Goal: Task Accomplishment & Management: Use online tool/utility

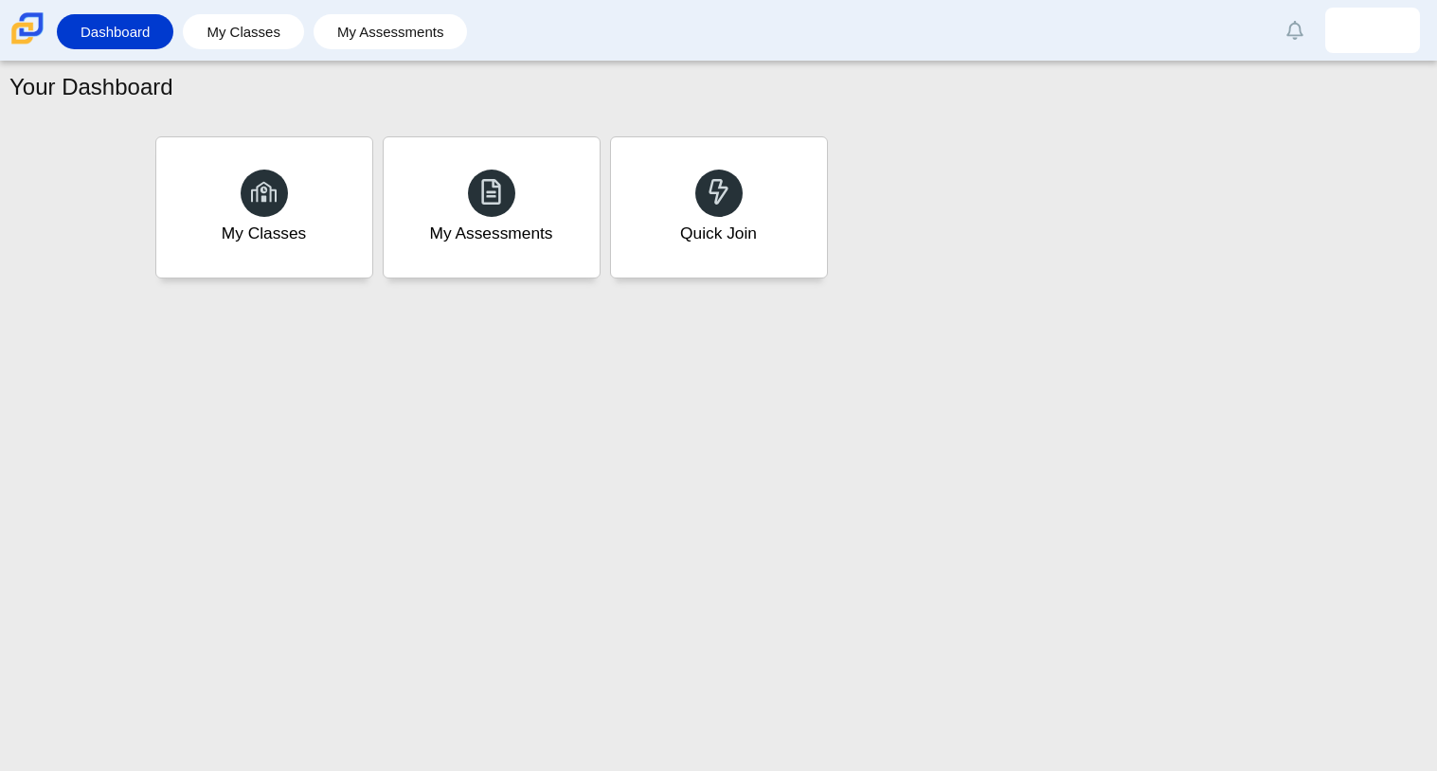
click at [881, 582] on div "Your Dashboard My Classes My Assessments Quick Join" at bounding box center [718, 417] width 1437 height 710
drag, startPoint x: 0, startPoint y: 0, endPoint x: 885, endPoint y: 582, distance: 1059.0
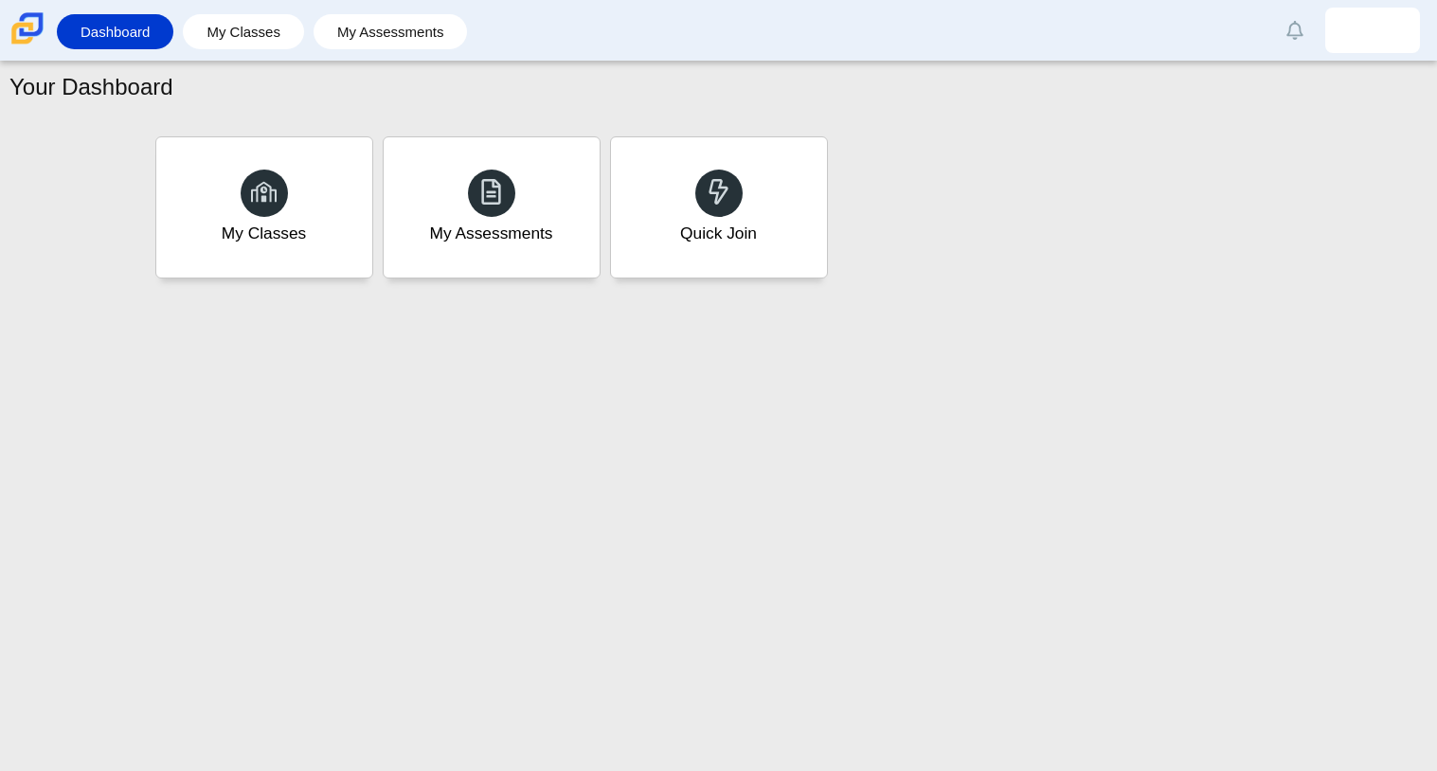
click at [885, 582] on div "Your Dashboard My Classes My Assessments Quick Join" at bounding box center [718, 417] width 1437 height 710
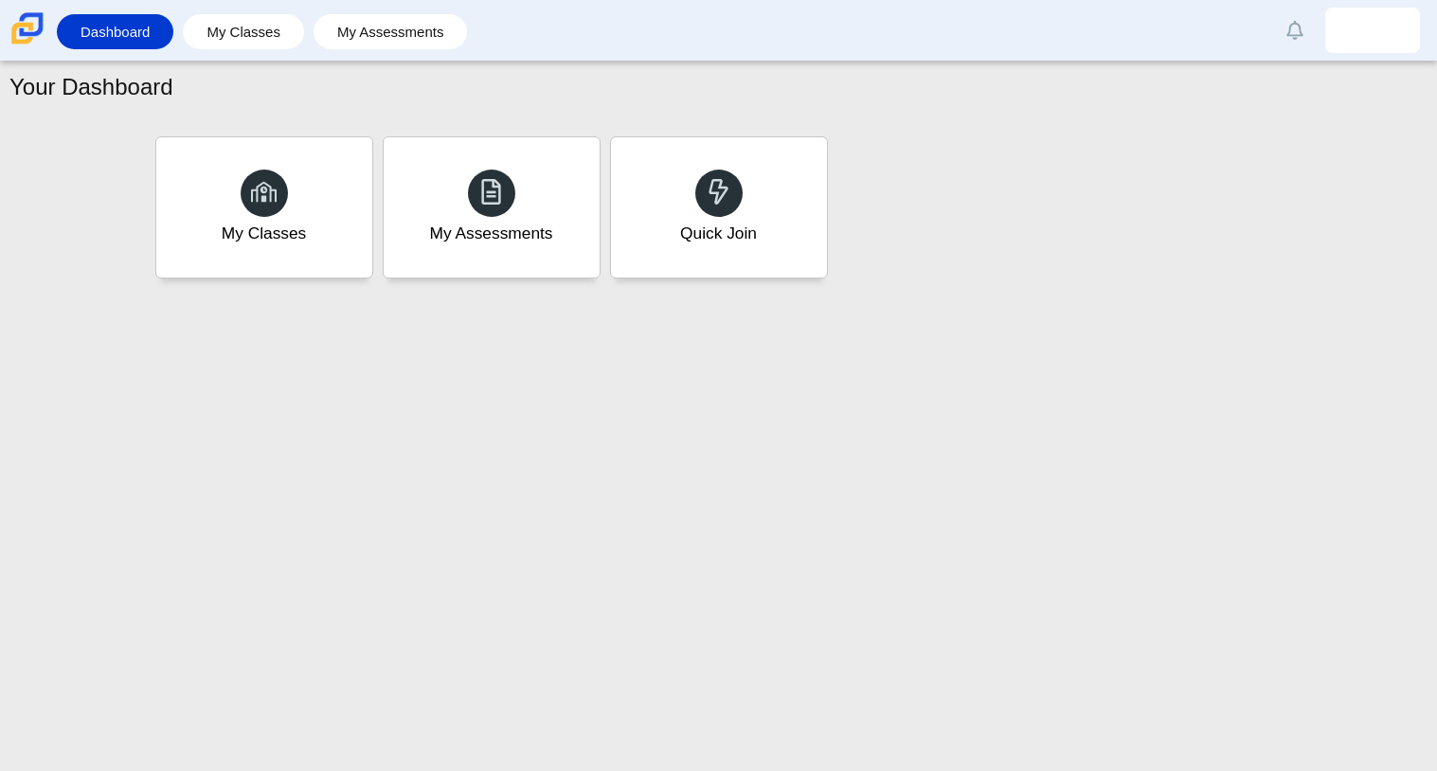
click at [885, 582] on div "Your Dashboard My Classes My Assessments Quick Join" at bounding box center [718, 417] width 1437 height 710
drag, startPoint x: 885, startPoint y: 582, endPoint x: 592, endPoint y: 639, distance: 298.2
click at [592, 639] on div "Your Dashboard My Classes My Assessments Quick Join" at bounding box center [718, 417] width 1437 height 710
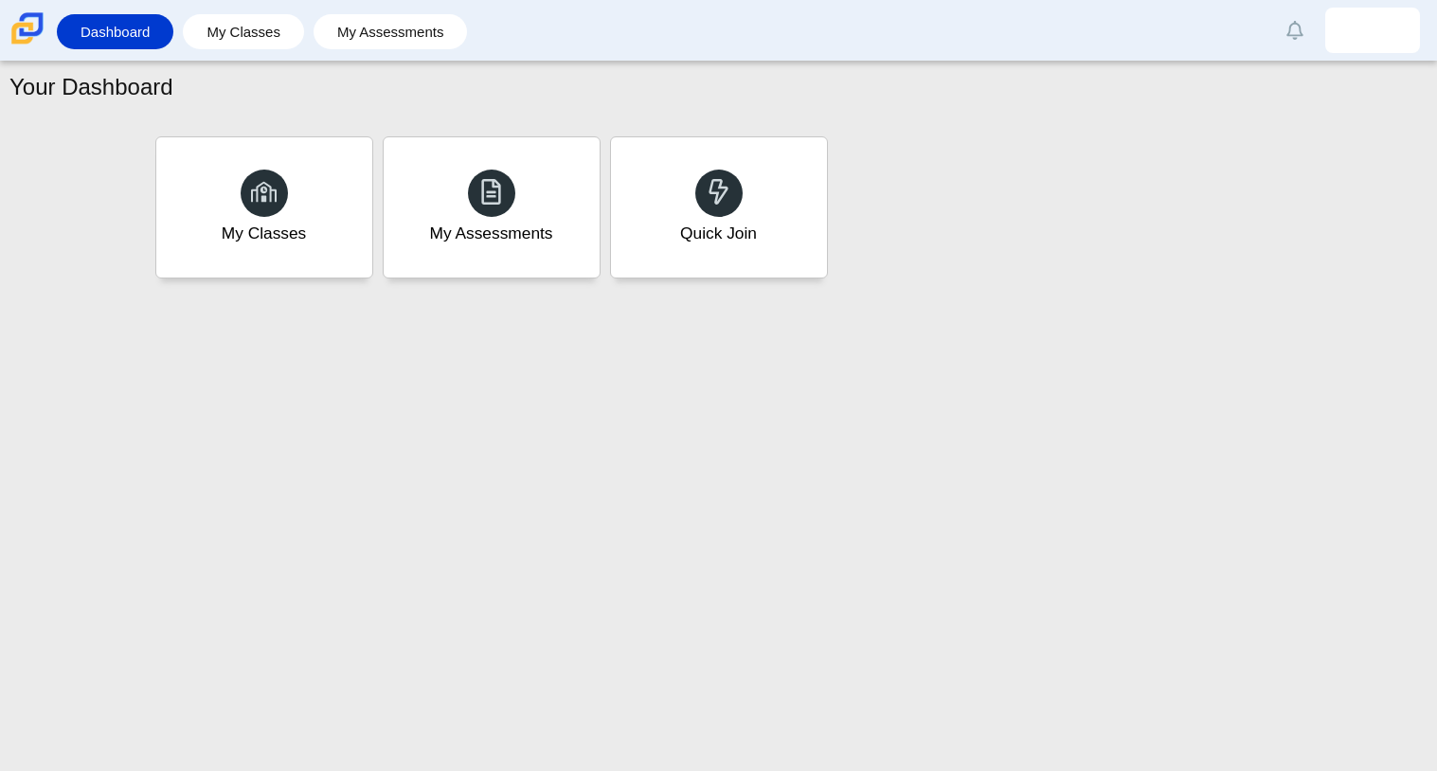
click at [592, 639] on div "Your Dashboard My Classes My Assessments Quick Join" at bounding box center [718, 417] width 1437 height 710
drag, startPoint x: 592, startPoint y: 639, endPoint x: 592, endPoint y: 551, distance: 87.2
click at [592, 551] on div "Your Dashboard My Classes My Assessments Quick Join" at bounding box center [718, 417] width 1437 height 710
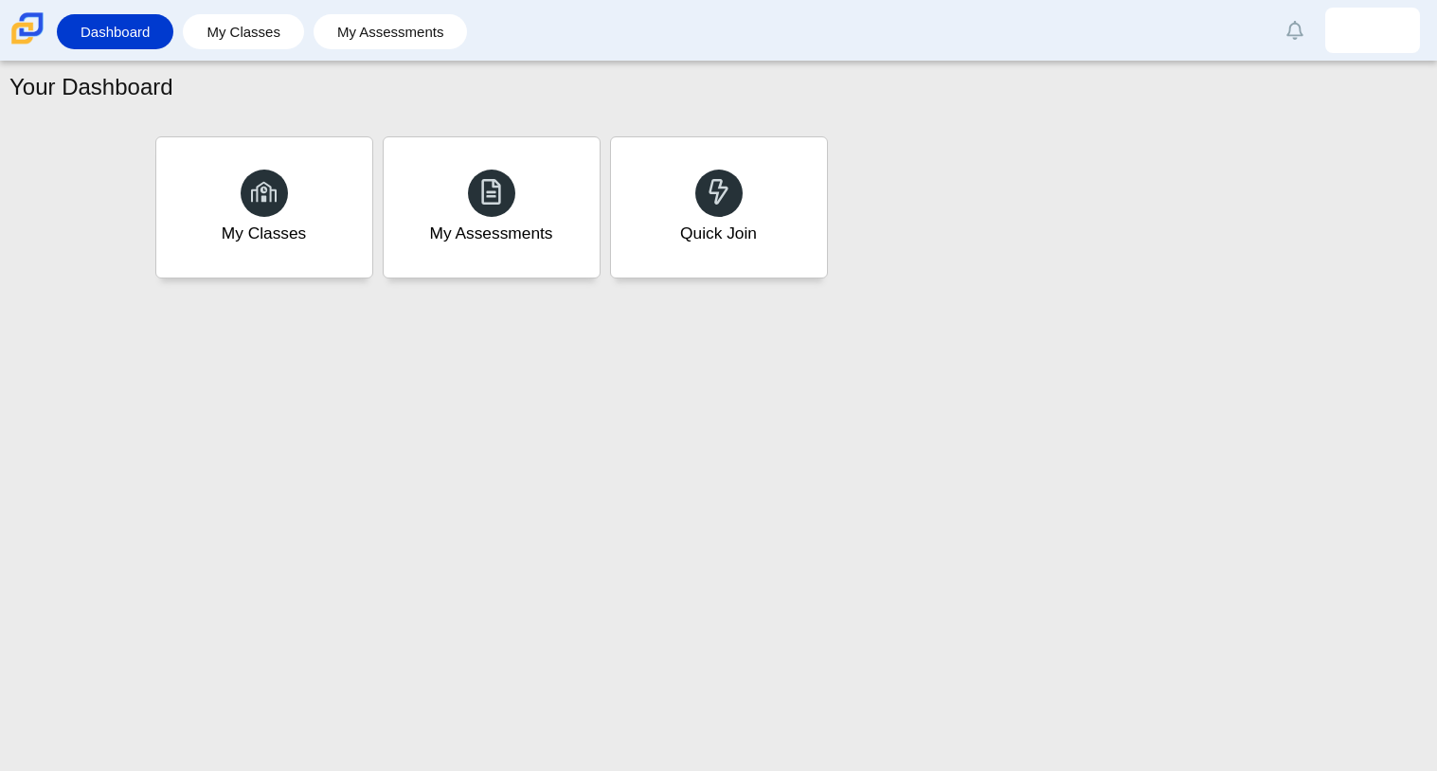
click at [592, 551] on div "Your Dashboard My Classes My Assessments Quick Join" at bounding box center [718, 417] width 1437 height 710
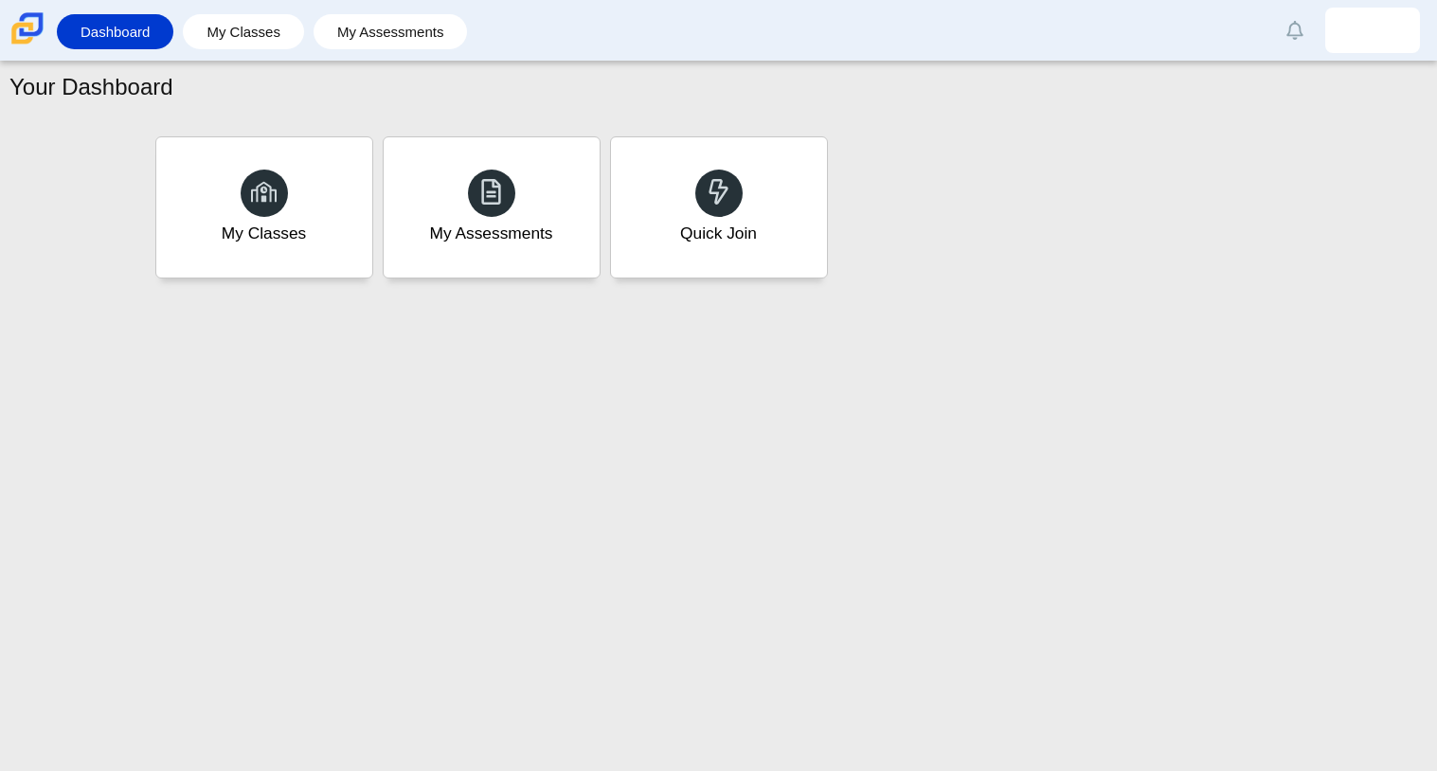
click at [592, 551] on div "Your Dashboard My Classes My Assessments Quick Join" at bounding box center [718, 417] width 1437 height 710
drag, startPoint x: 592, startPoint y: 551, endPoint x: 636, endPoint y: 334, distance: 222.2
click at [636, 334] on div "Your Dashboard My Classes My Assessments Quick Join" at bounding box center [718, 417] width 1437 height 710
drag, startPoint x: 636, startPoint y: 334, endPoint x: 595, endPoint y: 325, distance: 41.6
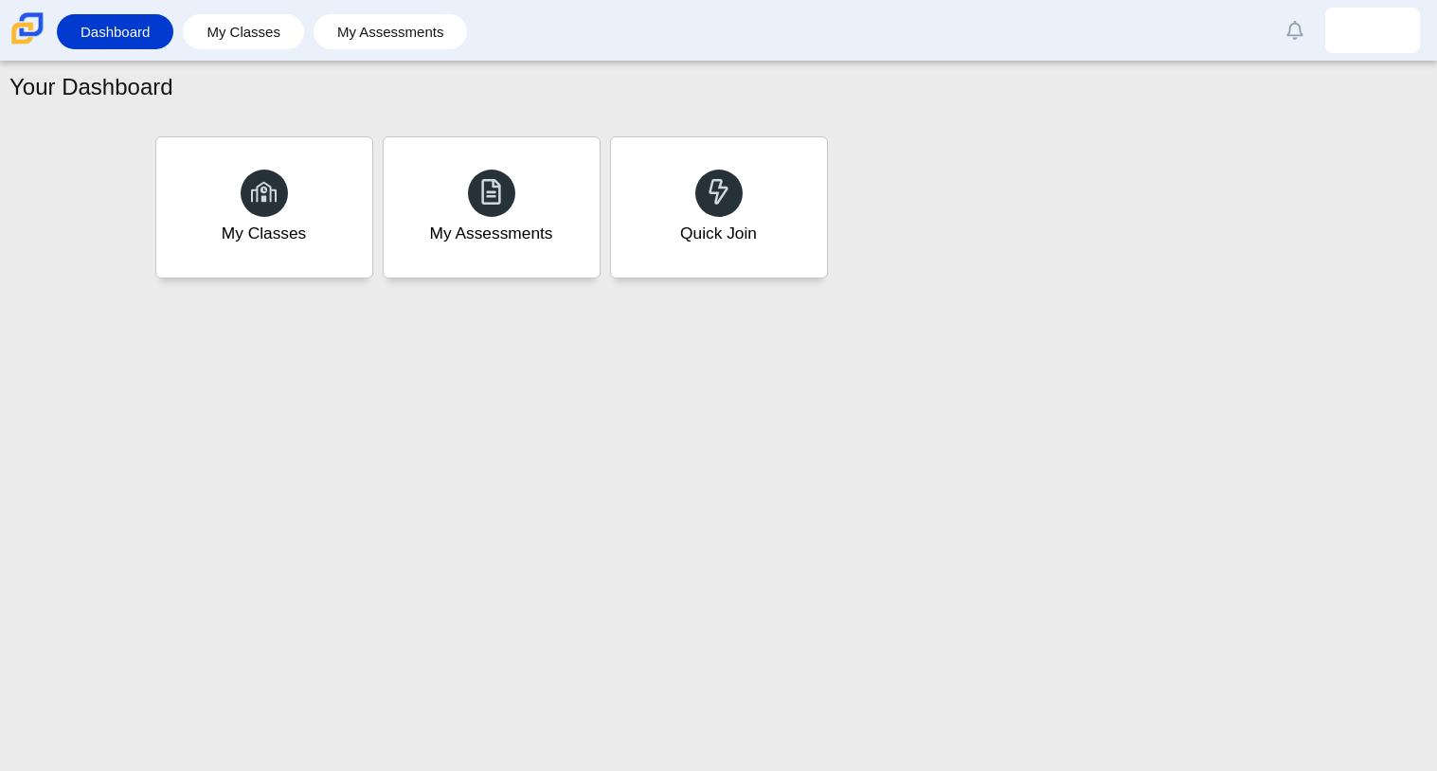
click at [595, 325] on div "Your Dashboard My Classes My Assessments Quick Join" at bounding box center [718, 417] width 1437 height 710
drag, startPoint x: 595, startPoint y: 325, endPoint x: 311, endPoint y: 295, distance: 285.9
click at [311, 295] on div "Your Dashboard My Classes My Assessments Quick Join" at bounding box center [718, 417] width 1437 height 710
click at [314, 295] on div "Your Dashboard My Classes My Assessments Quick Join" at bounding box center [718, 417] width 1437 height 710
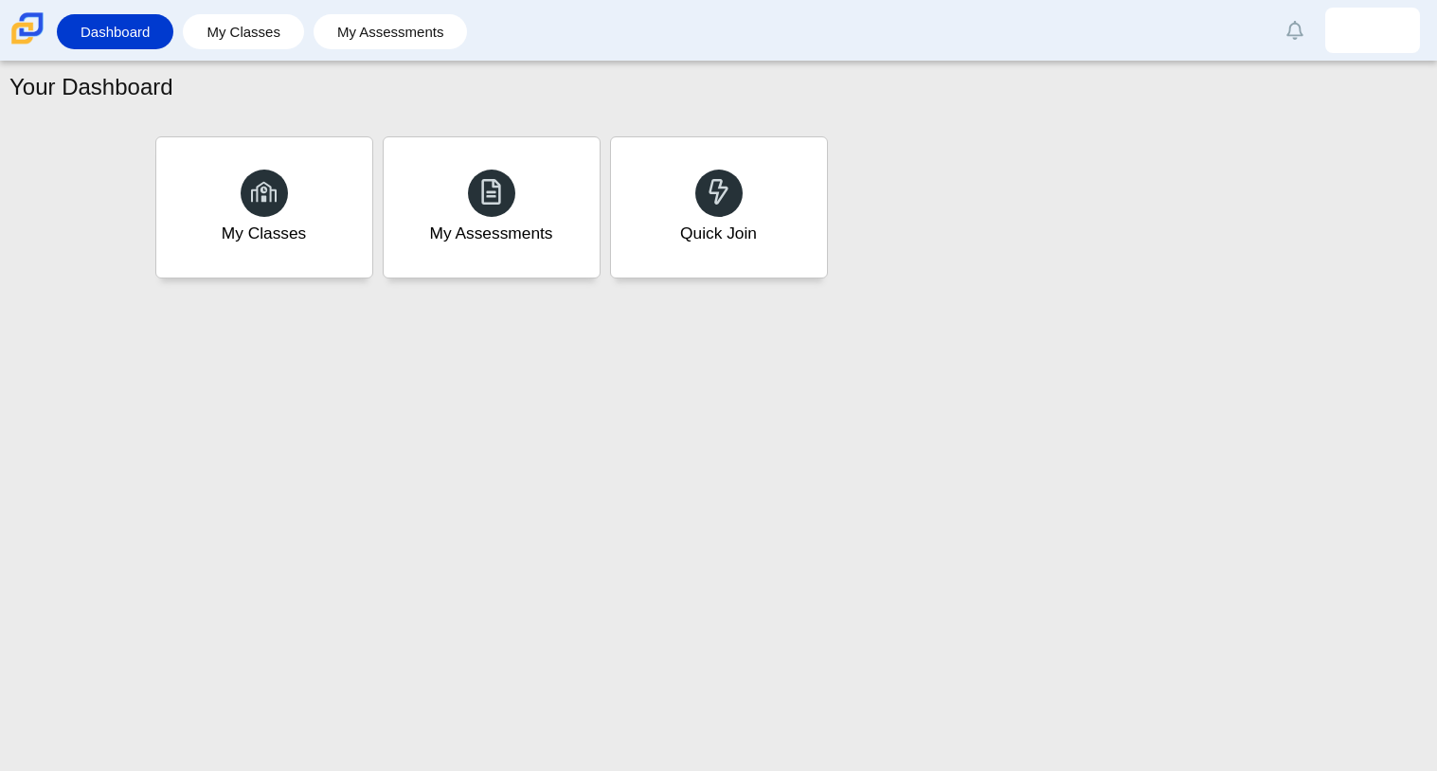
drag, startPoint x: 314, startPoint y: 295, endPoint x: 677, endPoint y: 91, distance: 417.0
click at [766, 198] on div "Quick Join" at bounding box center [718, 208] width 225 height 146
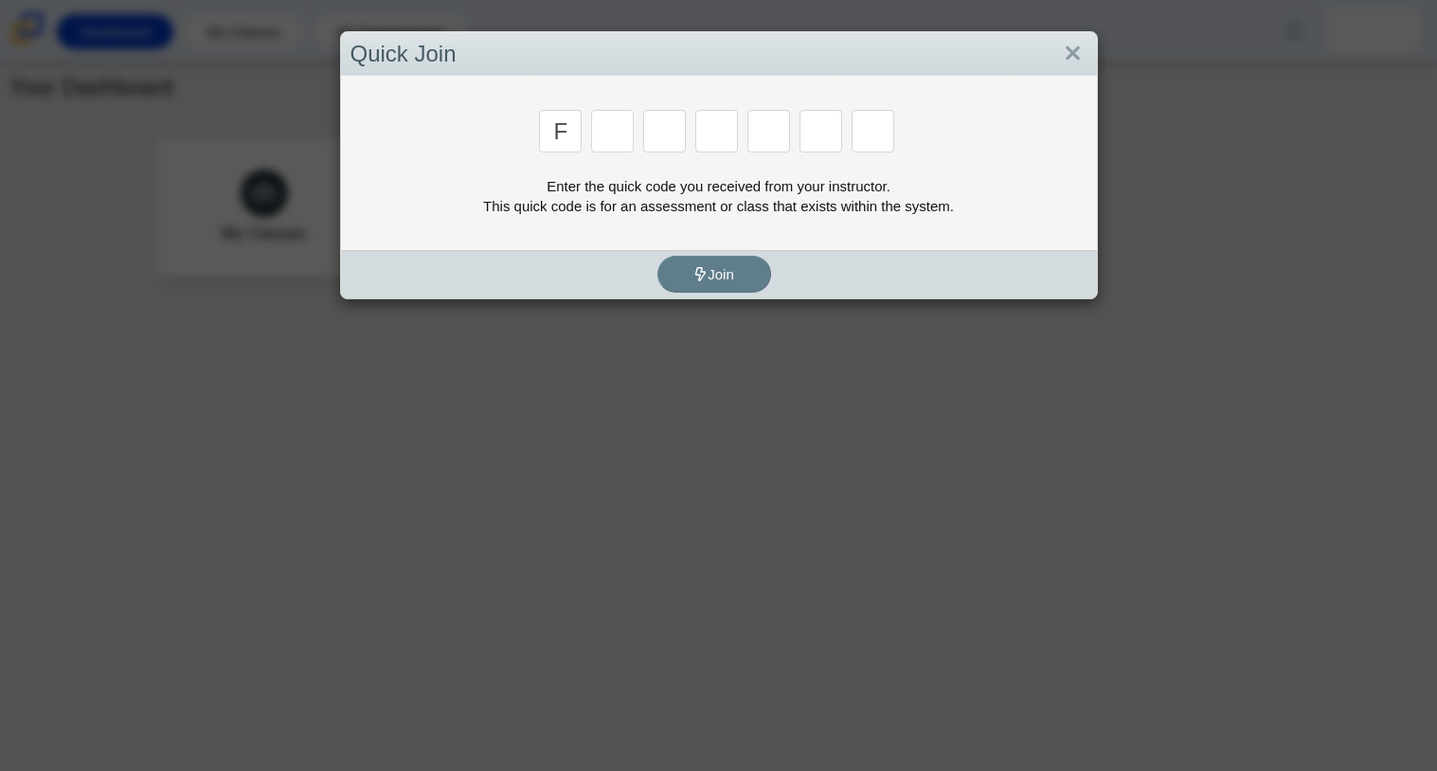
type input "F"
type input "7"
type input "M"
type input "c"
type input "h"
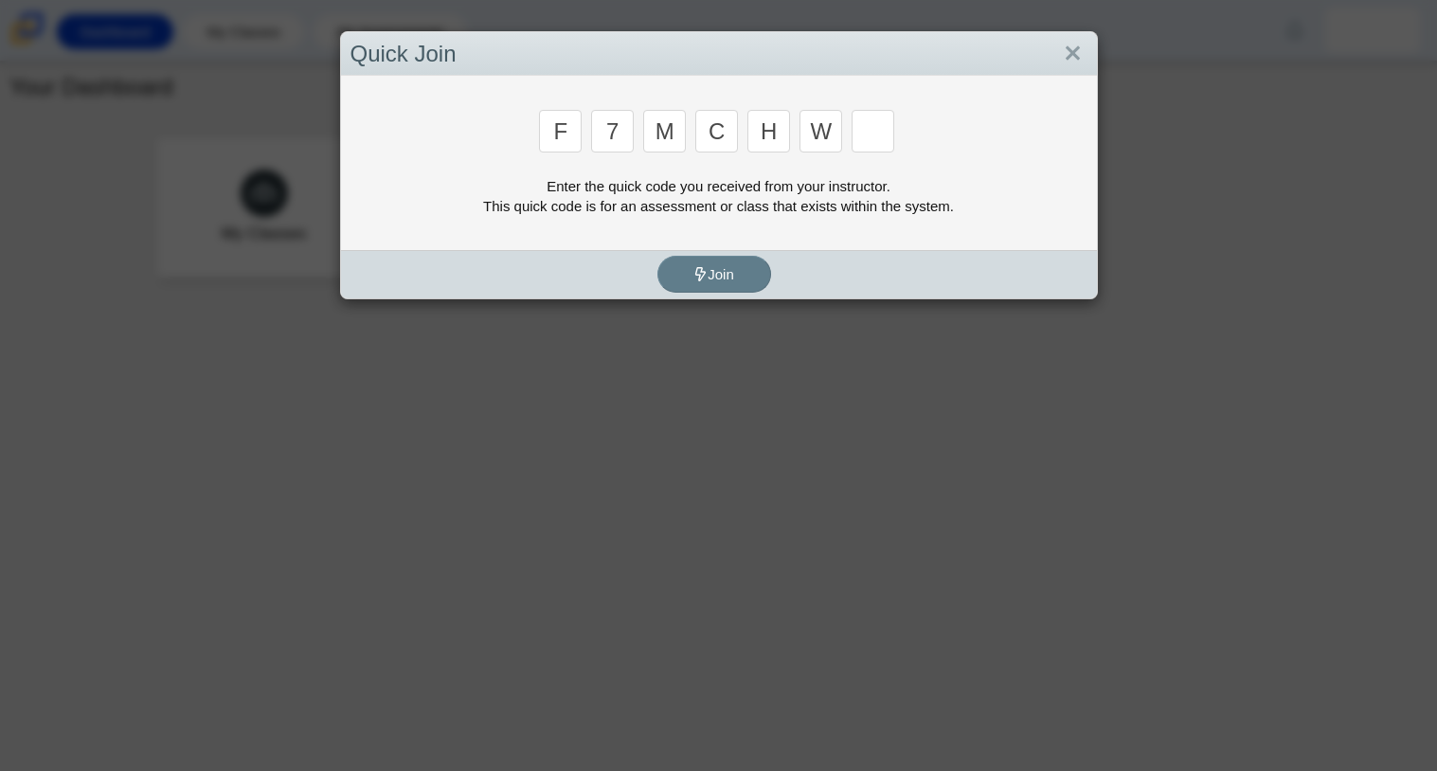
type input "w"
type input "k"
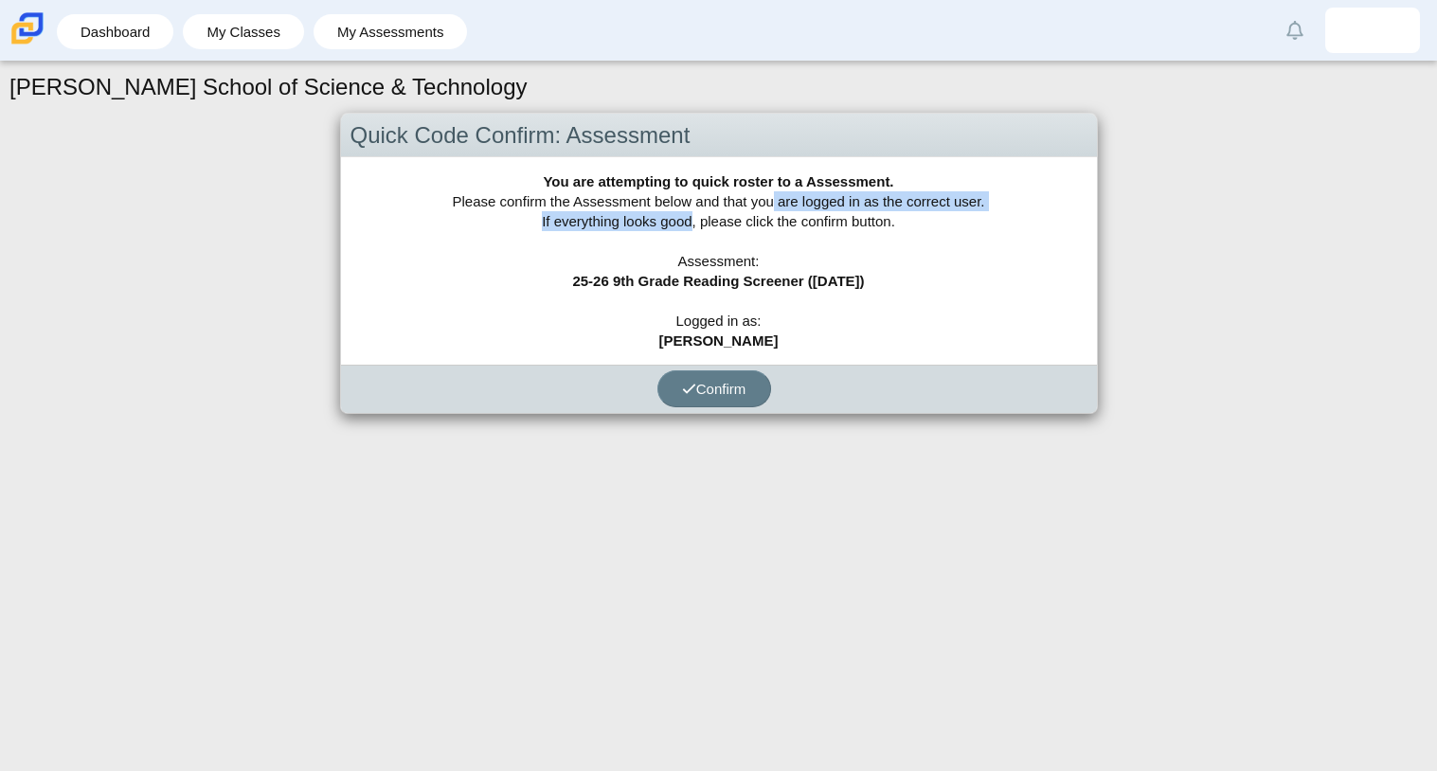
drag, startPoint x: 0, startPoint y: 0, endPoint x: 677, endPoint y: 217, distance: 711.3
click at [677, 217] on div "You are attempting to quick roster to a Assessment. Please confirm the Assessme…" at bounding box center [719, 260] width 756 height 207
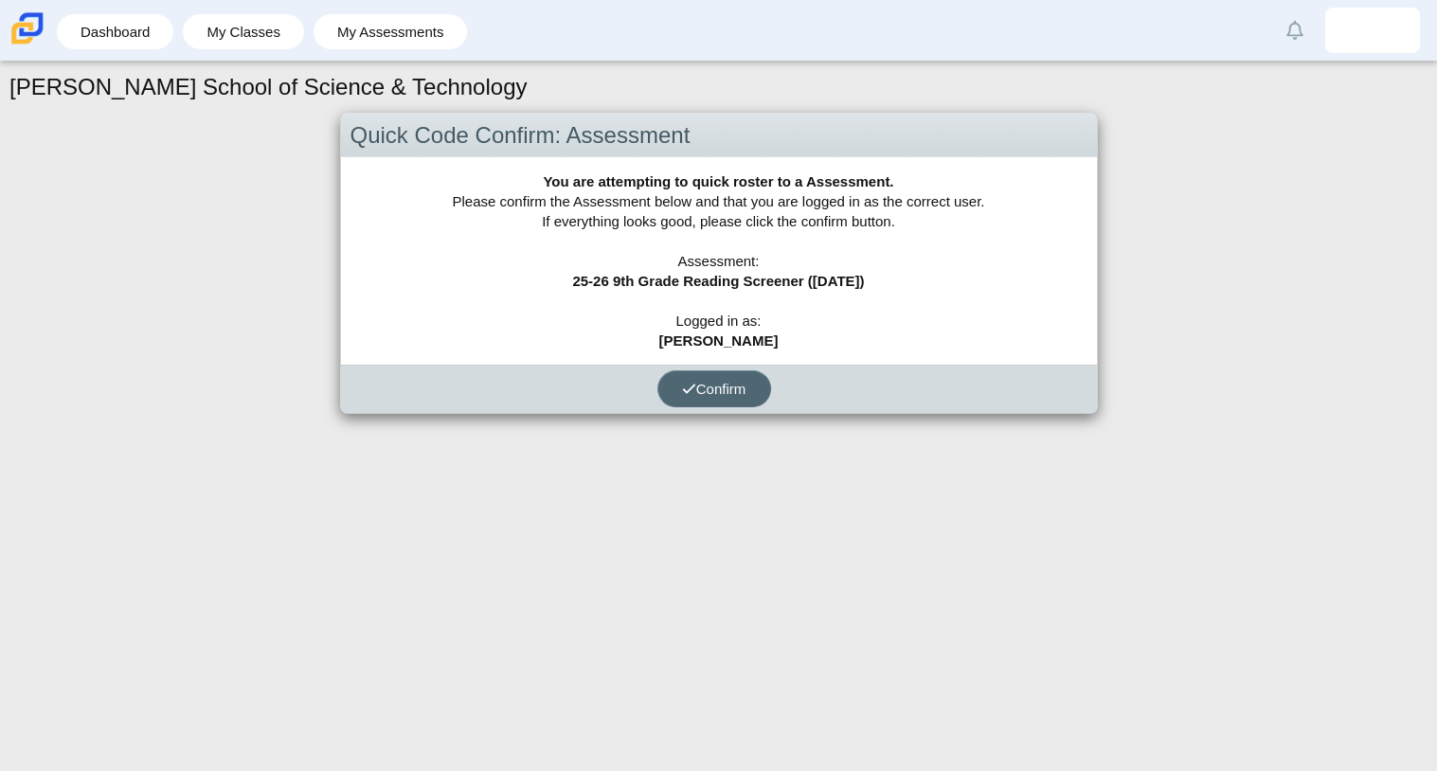
click at [739, 385] on span "Confirm" at bounding box center [714, 389] width 64 height 16
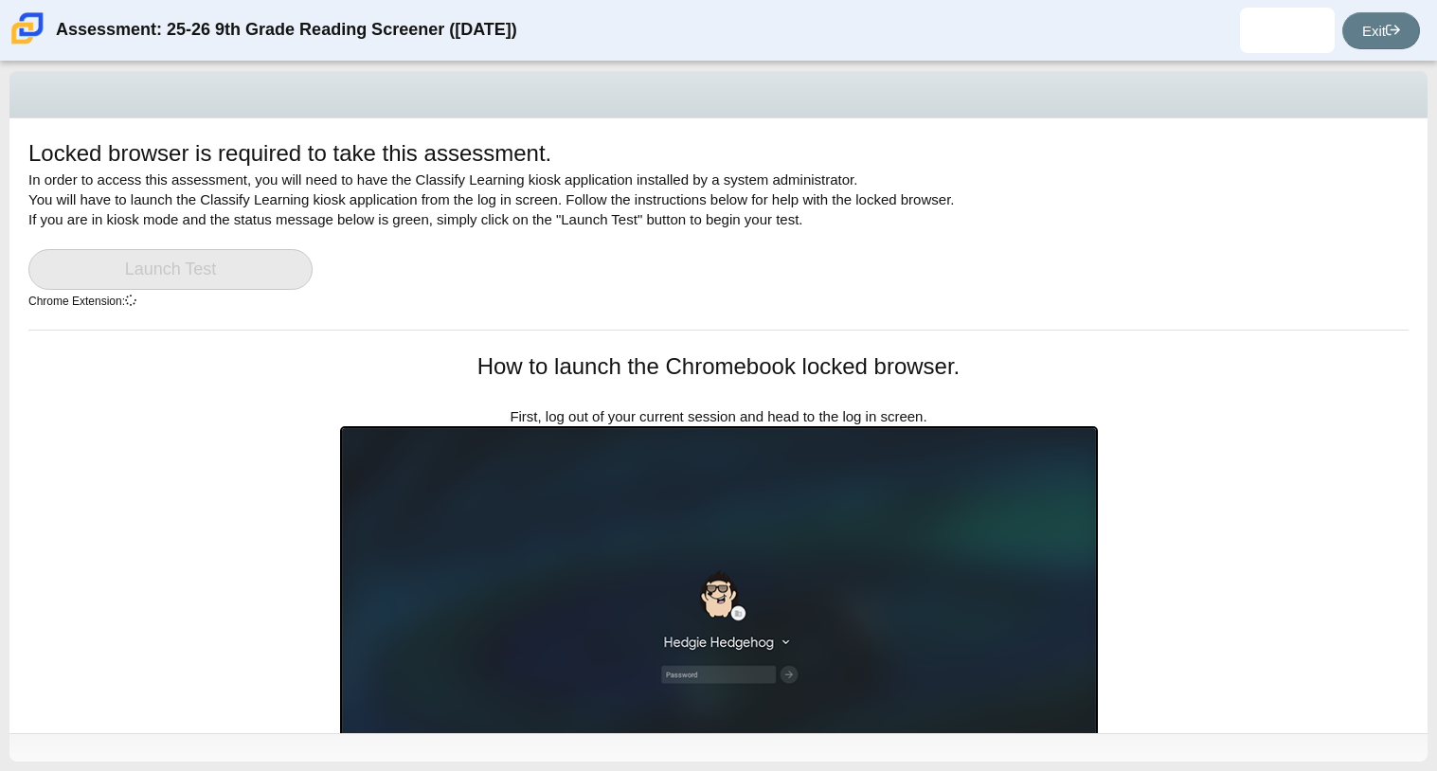
click at [1195, 310] on div "Locked browser is required to take this assessment. In order to access this ass…" at bounding box center [718, 233] width 1380 height 192
click at [1195, 332] on div "Locked browser is required to take this assessment. In order to access this ass…" at bounding box center [718, 425] width 1418 height 615
click at [1195, 769] on div "Locked browser is required to take this assessment. In order to access this ass…" at bounding box center [718, 417] width 1437 height 710
click at [1195, 765] on div "Locked browser is required to take this assessment. In order to access this ass…" at bounding box center [718, 417] width 1437 height 710
click at [1195, 744] on div at bounding box center [718, 747] width 1418 height 28
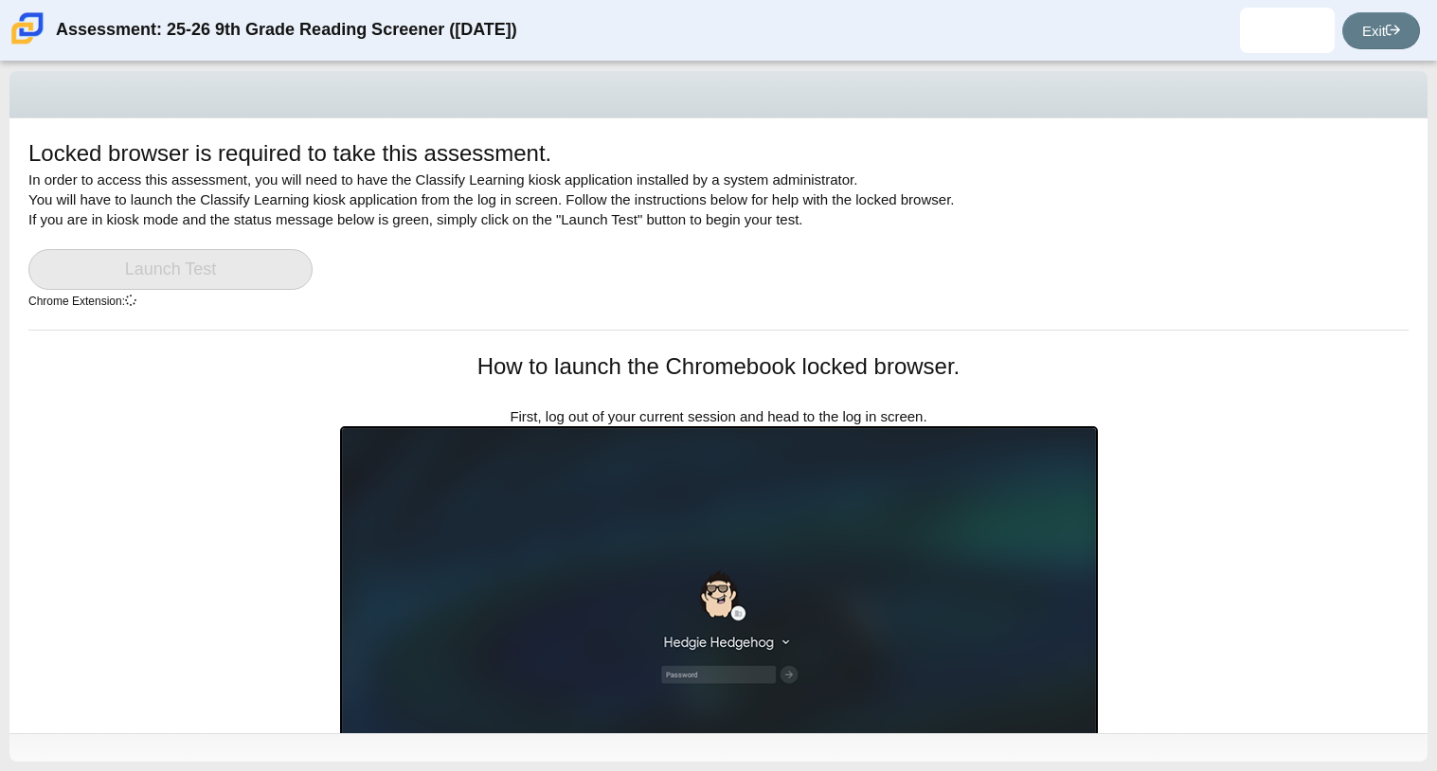
click at [1195, 744] on div at bounding box center [718, 747] width 1418 height 28
click at [1195, 743] on div at bounding box center [718, 747] width 1418 height 28
click at [8, 35] on link at bounding box center [28, 43] width 40 height 16
click at [1195, 747] on div at bounding box center [718, 747] width 1418 height 28
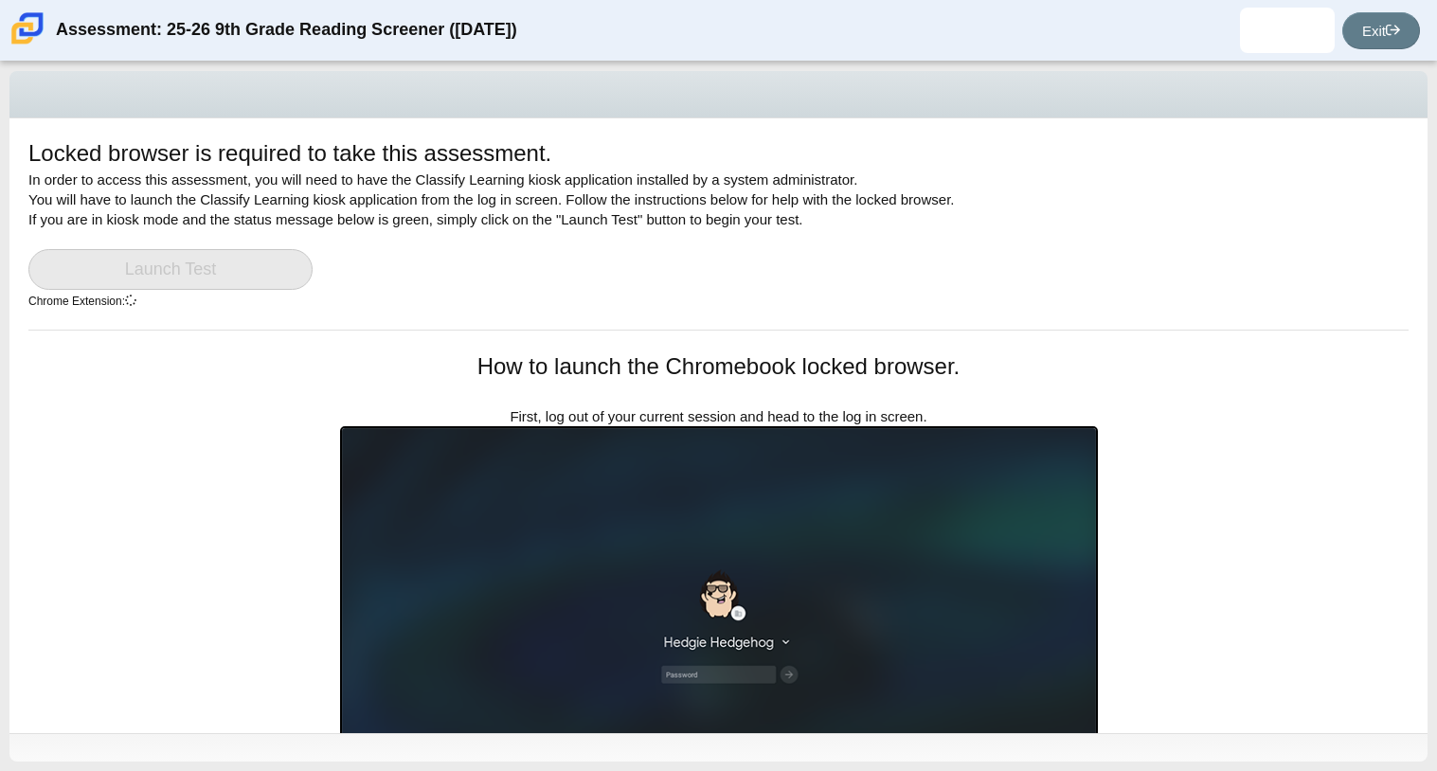
click at [1195, 747] on div at bounding box center [718, 747] width 1418 height 28
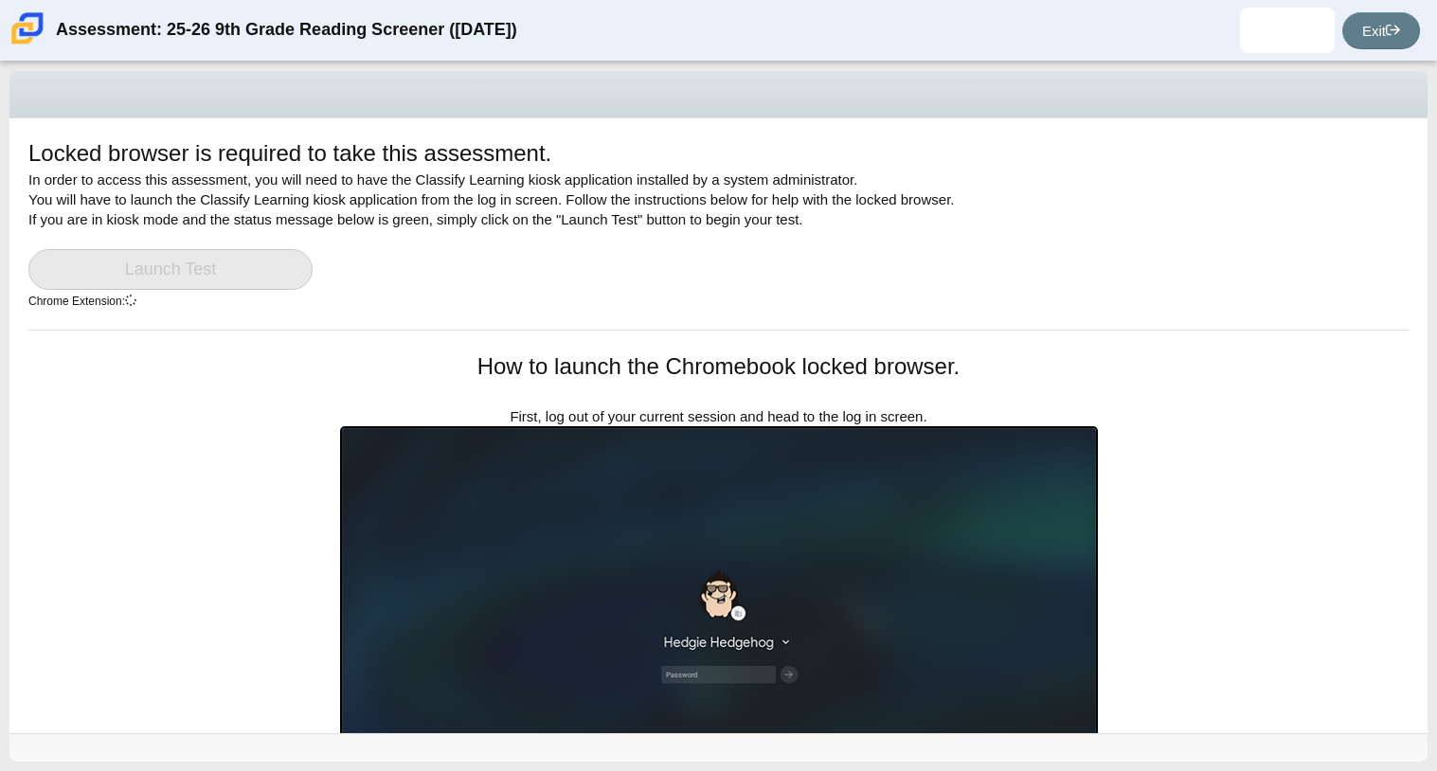
drag, startPoint x: 0, startPoint y: 0, endPoint x: 1265, endPoint y: 742, distance: 1466.4
click at [1265, 742] on div at bounding box center [718, 747] width 1418 height 28
click at [1267, 748] on div at bounding box center [718, 747] width 1418 height 28
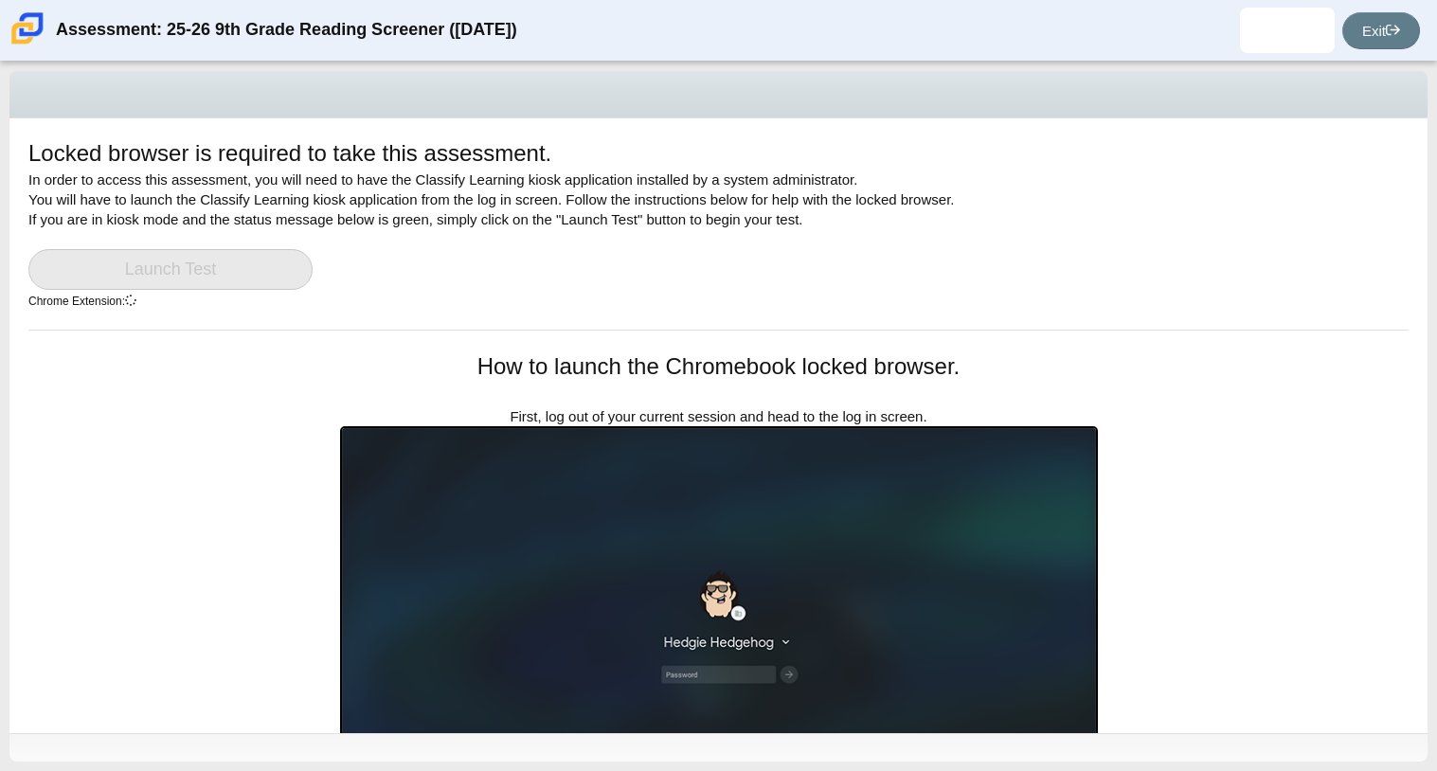
scroll to position [21, 0]
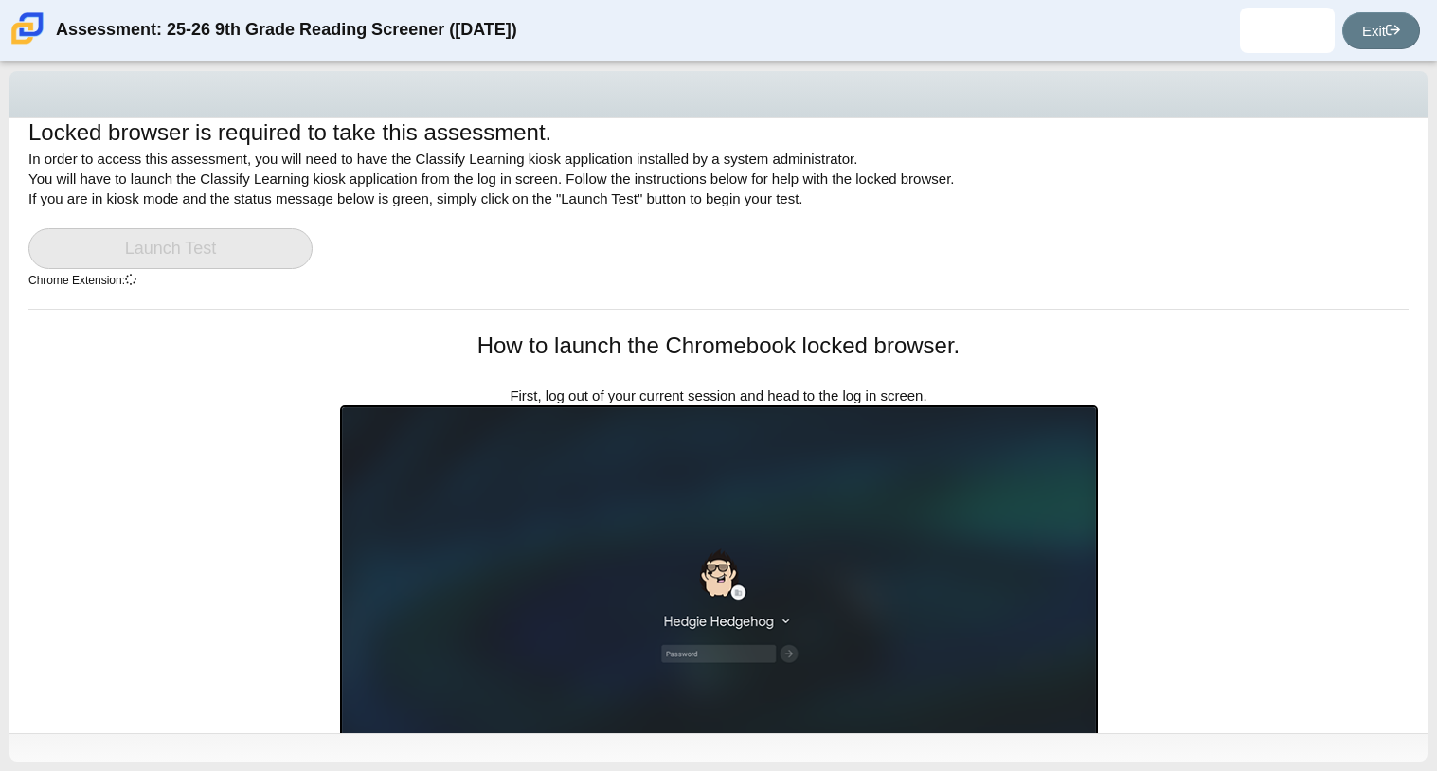
drag, startPoint x: 1267, startPoint y: 748, endPoint x: 1163, endPoint y: 493, distance: 275.4
click at [1163, 493] on div "Locked browser is required to take this assessment. In order to access this ass…" at bounding box center [718, 416] width 1418 height 691
click at [1192, 336] on div "Locked browser is required to take this assessment. In order to access this ass…" at bounding box center [718, 405] width 1418 height 615
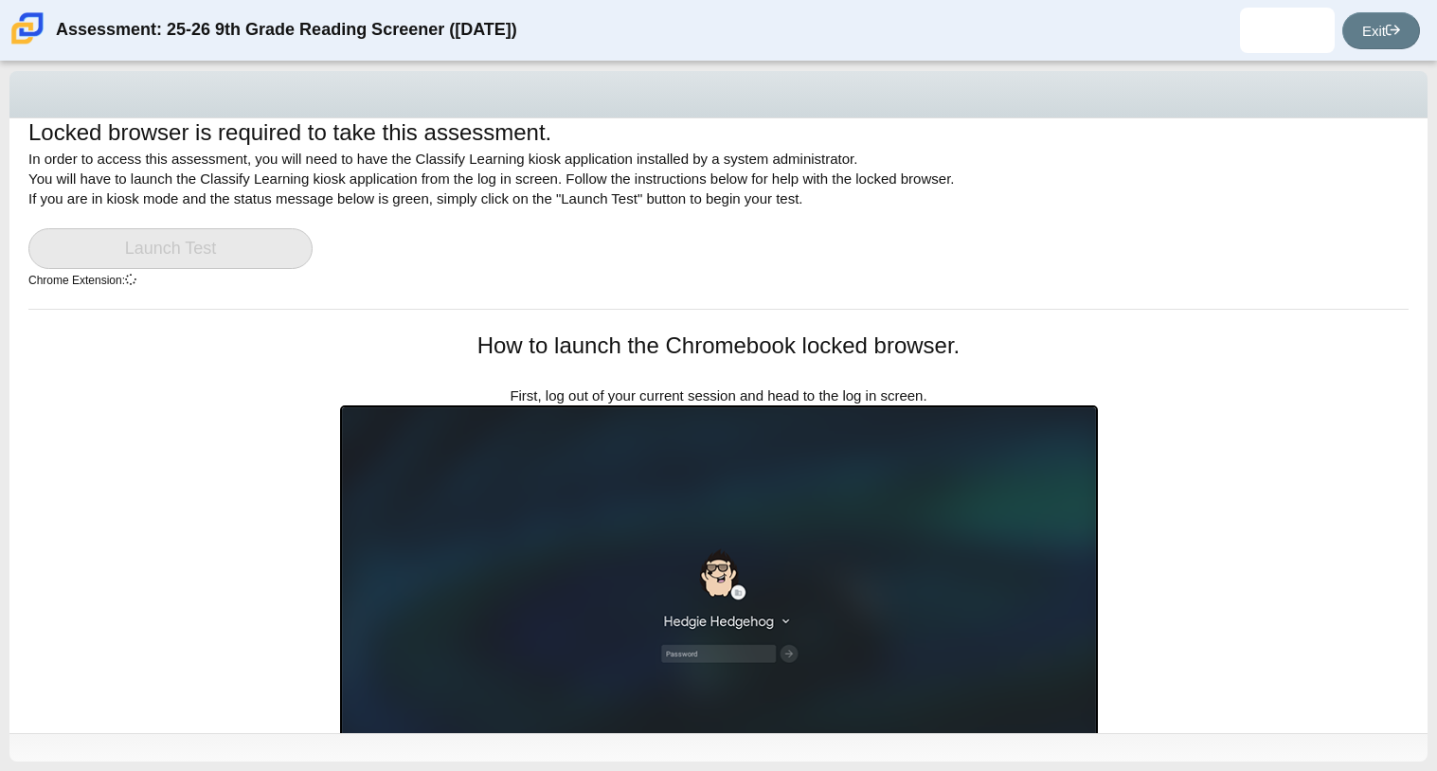
click at [1192, 336] on div "Locked browser is required to take this assessment. In order to access this ass…" at bounding box center [718, 405] width 1418 height 615
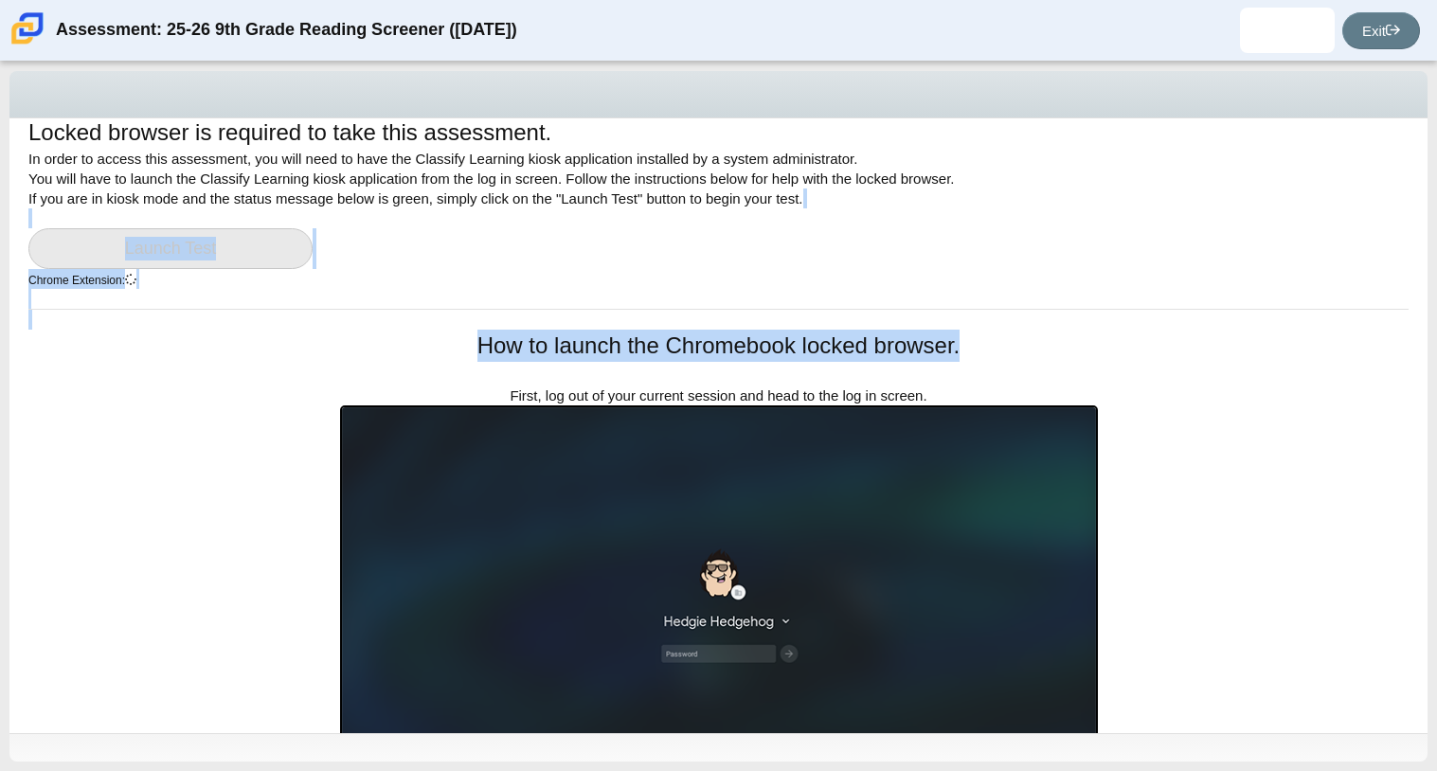
drag, startPoint x: 1167, startPoint y: 485, endPoint x: 1189, endPoint y: 212, distance: 273.7
click at [1189, 212] on div "Locked browser is required to take this assessment. In order to access this ass…" at bounding box center [718, 405] width 1418 height 615
click at [1189, 212] on div "Locked browser is required to take this assessment. In order to access this ass…" at bounding box center [718, 213] width 1380 height 192
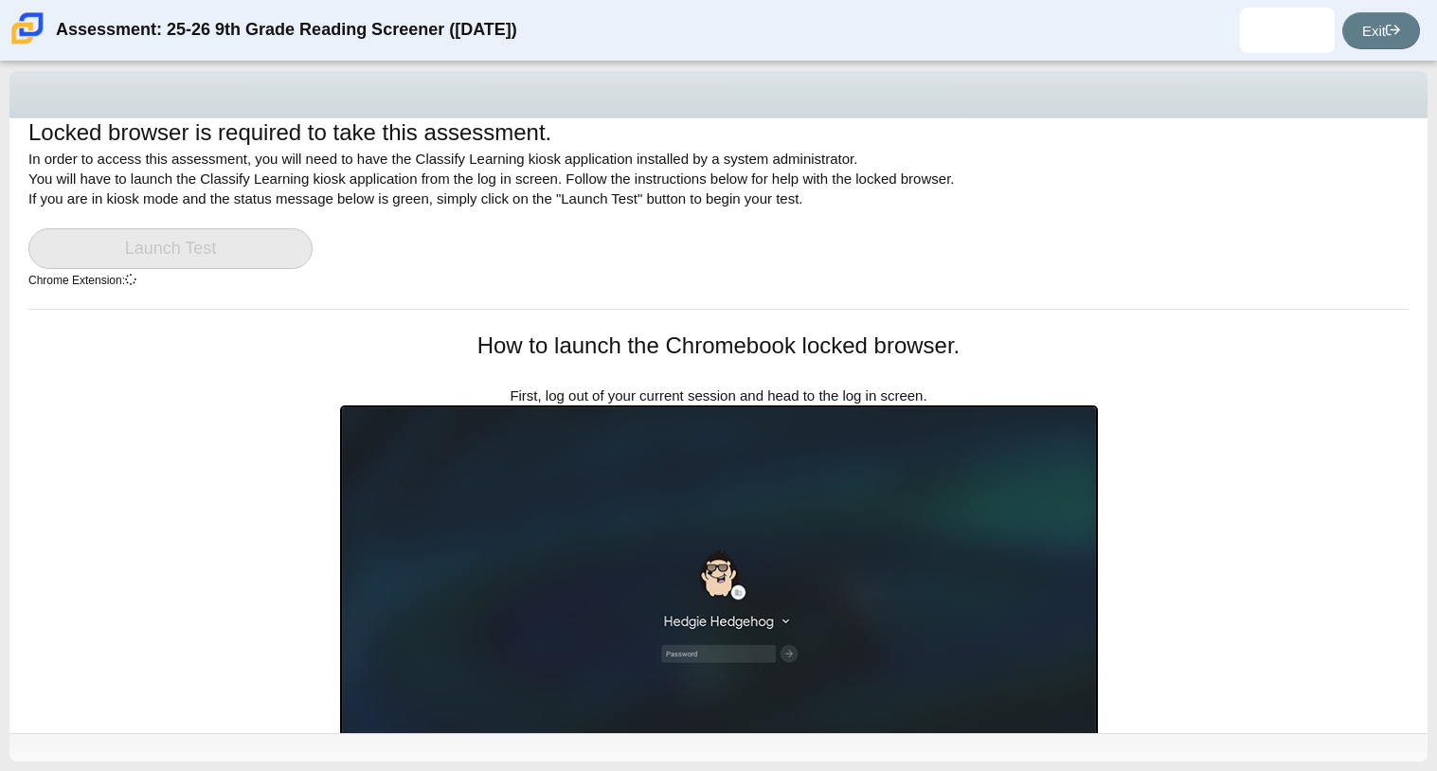
click at [1189, 212] on div "Locked browser is required to take this assessment. In order to access this ass…" at bounding box center [718, 213] width 1380 height 192
drag, startPoint x: 1189, startPoint y: 212, endPoint x: 1264, endPoint y: 324, distance: 134.5
click at [1264, 324] on div "Locked browser is required to take this assessment. In order to access this ass…" at bounding box center [718, 405] width 1418 height 615
